Goal: Task Accomplishment & Management: Manage account settings

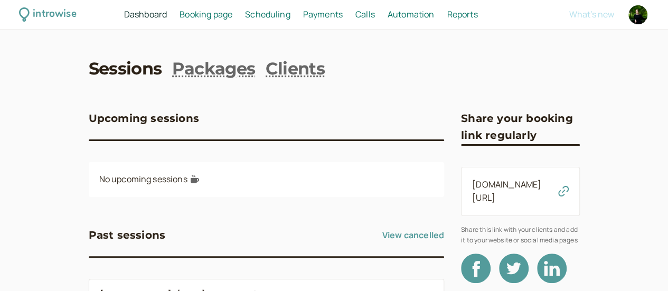
click at [291, 15] on span "Scheduling" at bounding box center [267, 14] width 45 height 12
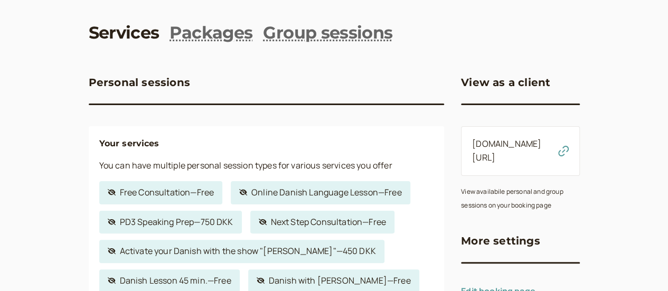
scroll to position [53, 0]
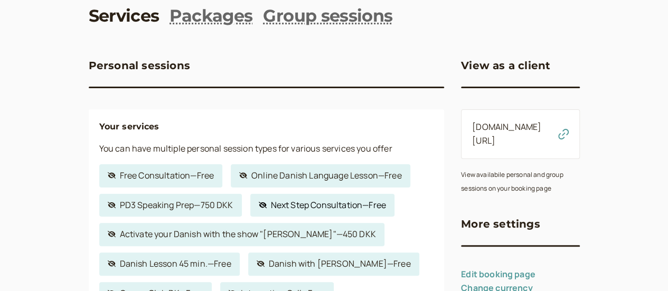
click at [327, 210] on link "Hidden service Next Step Consultation — Free" at bounding box center [322, 205] width 144 height 23
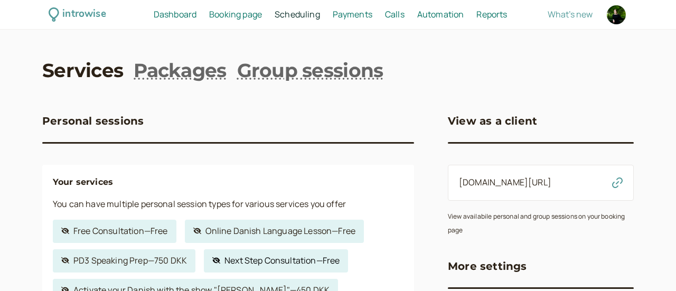
select select "30"
select select "c2z5adJsVqrROgbcEYHF"
select select "1440"
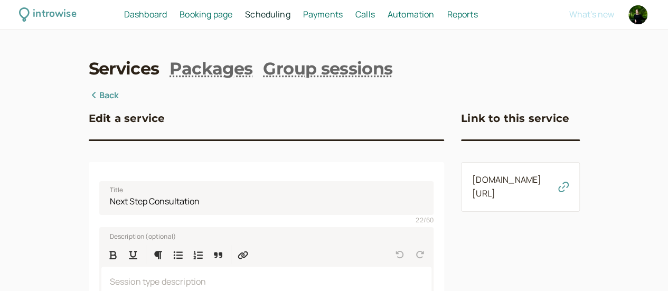
click at [569, 190] on icon "button" at bounding box center [563, 187] width 11 height 11
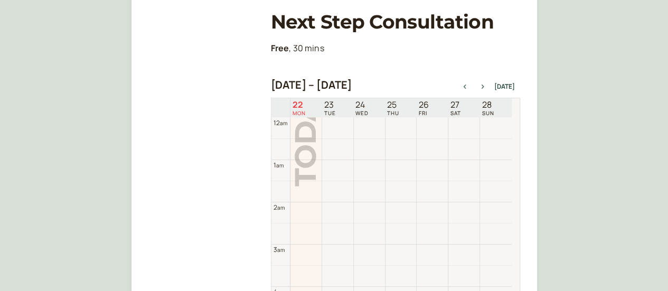
scroll to position [339, 0]
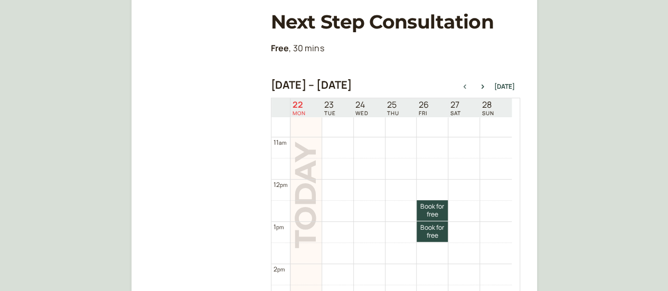
scroll to position [551, 0]
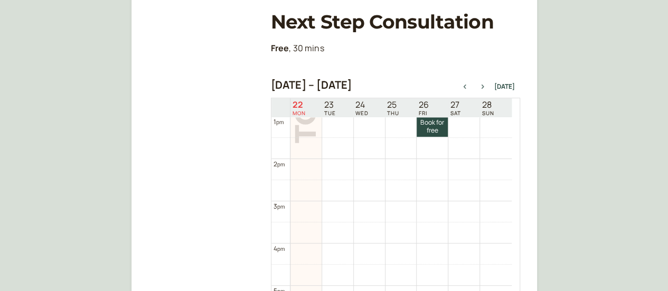
click at [484, 87] on icon "button" at bounding box center [483, 87] width 13 height 4
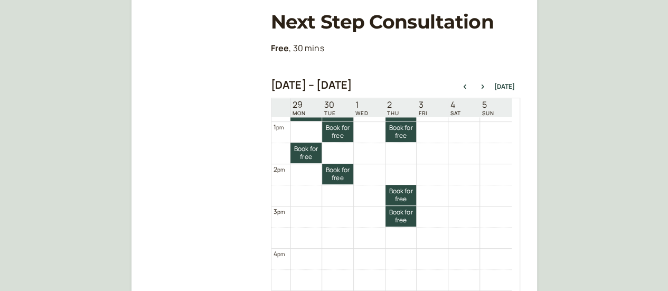
scroll to position [528, 0]
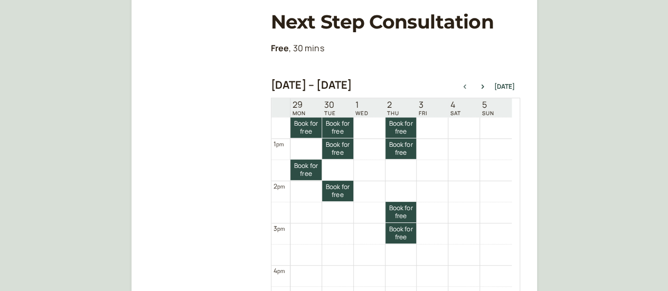
click at [470, 88] on icon "button" at bounding box center [465, 87] width 13 height 4
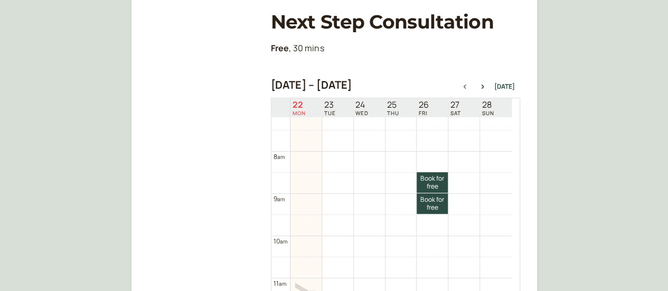
scroll to position [302, 0]
click at [486, 86] on icon "button" at bounding box center [483, 87] width 13 height 4
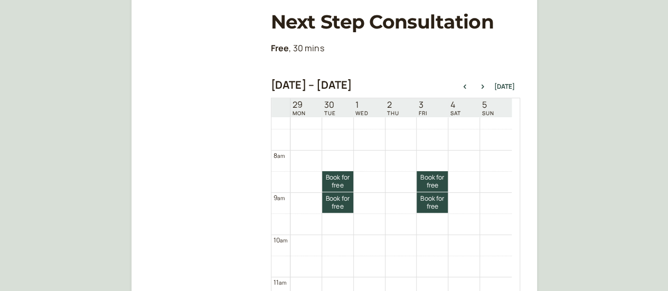
scroll to position [286, 0]
